Goal: Task Accomplishment & Management: Manage account settings

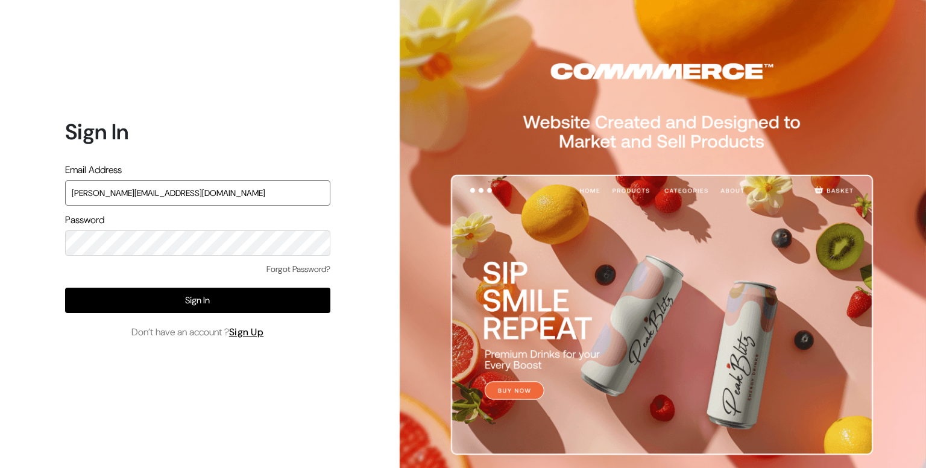
type input "[PERSON_NAME][EMAIL_ADDRESS][DOMAIN_NAME]"
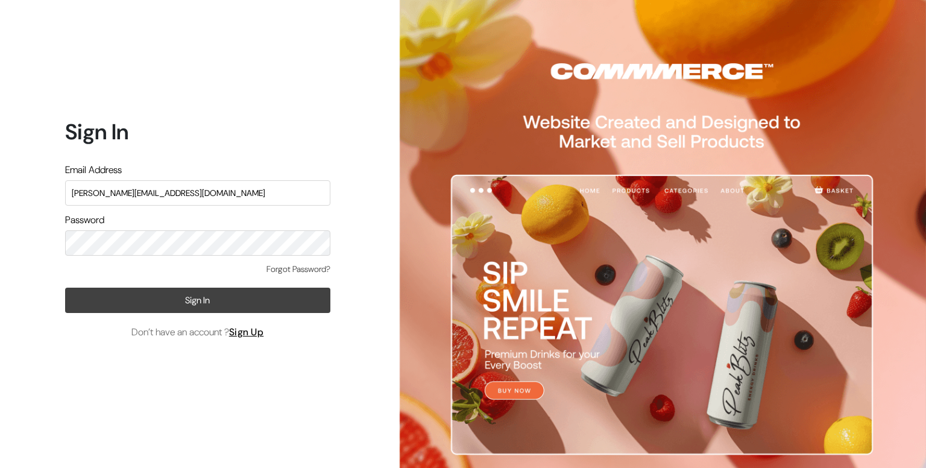
click at [268, 307] on button "Sign In" at bounding box center [197, 299] width 265 height 25
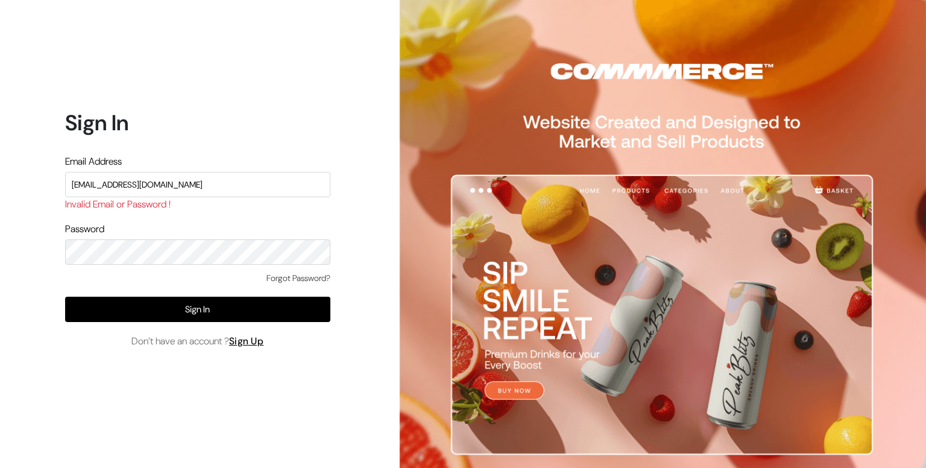
type input "ashish+1@commmerce.com"
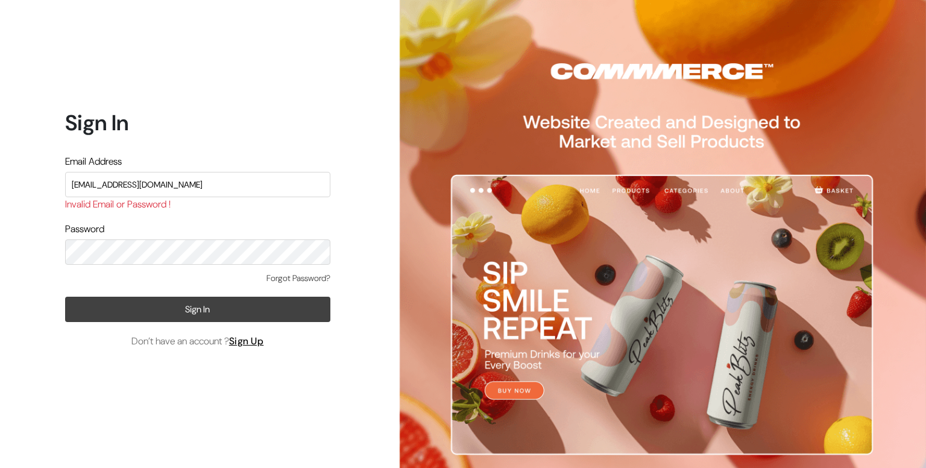
click at [224, 310] on button "Sign In" at bounding box center [197, 309] width 265 height 25
